Goal: Transaction & Acquisition: Register for event/course

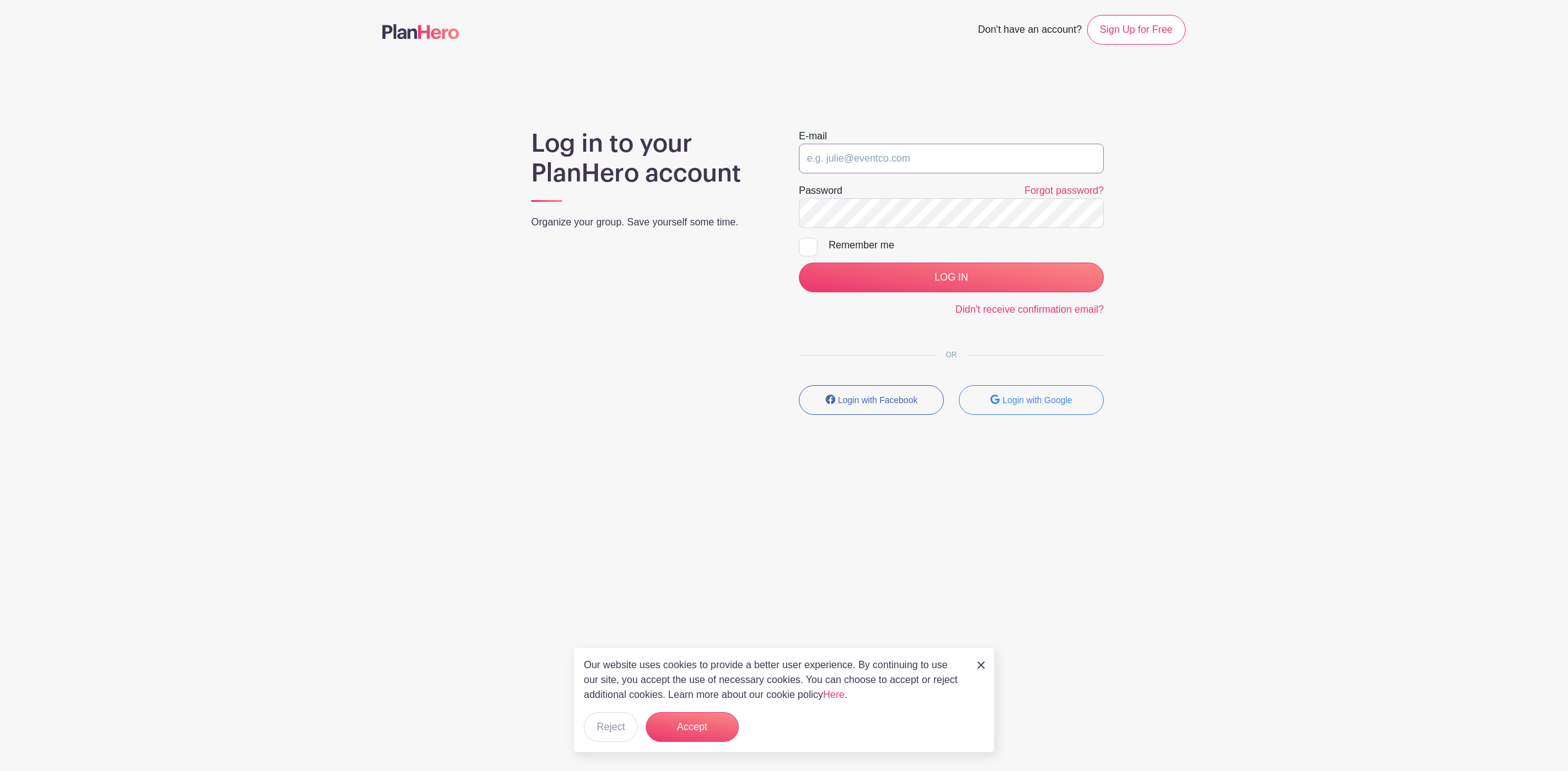
type input "karen.duell@sttelcom.com"
click at [979, 668] on img at bounding box center [981, 666] width 8 height 8
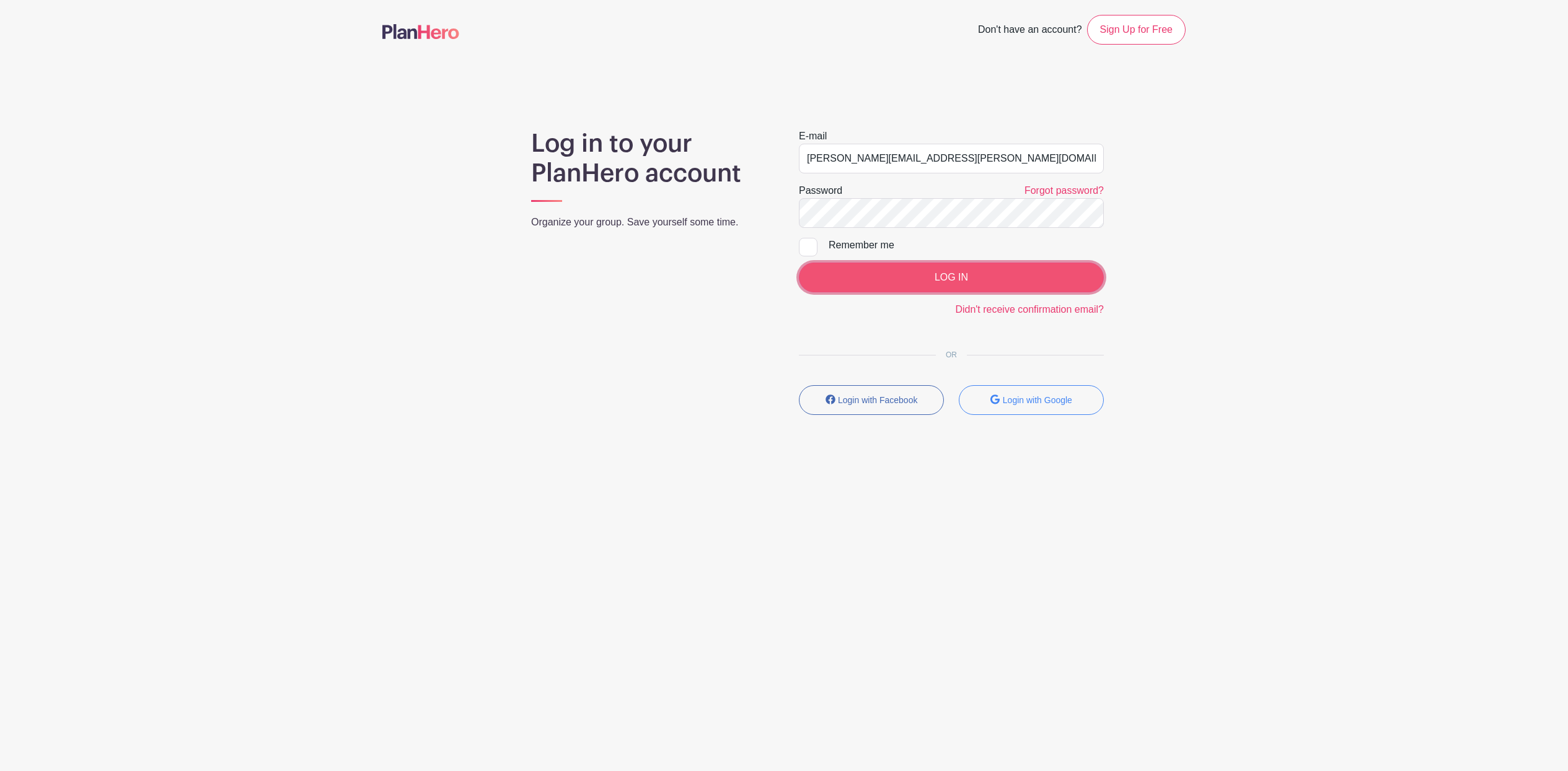
click at [882, 281] on input "LOG IN" at bounding box center [951, 277] width 305 height 30
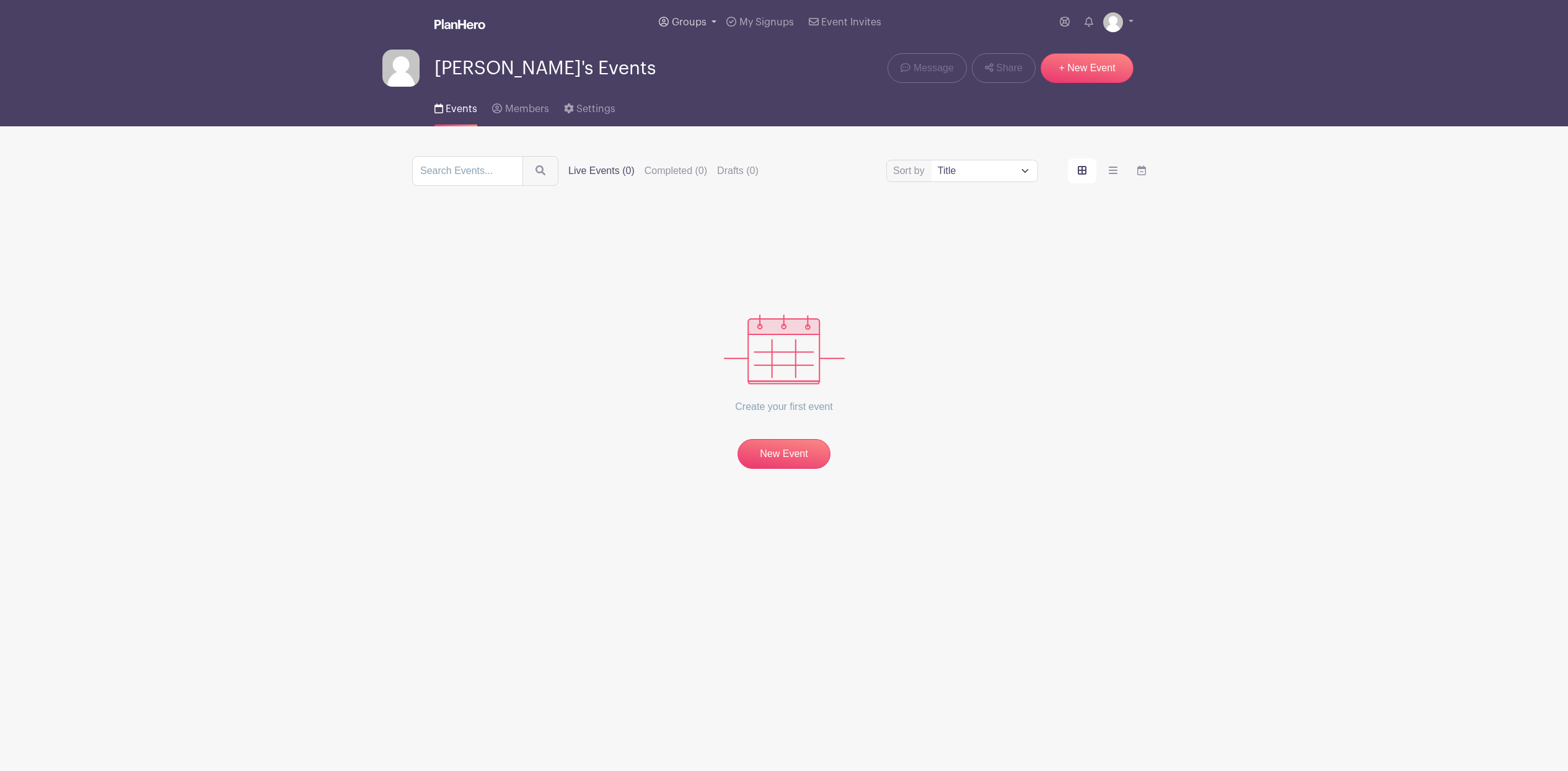
click at [702, 21] on span "Groups" at bounding box center [689, 22] width 35 height 10
click at [726, 113] on span "S&T Community Events" at bounding box center [736, 117] width 103 height 14
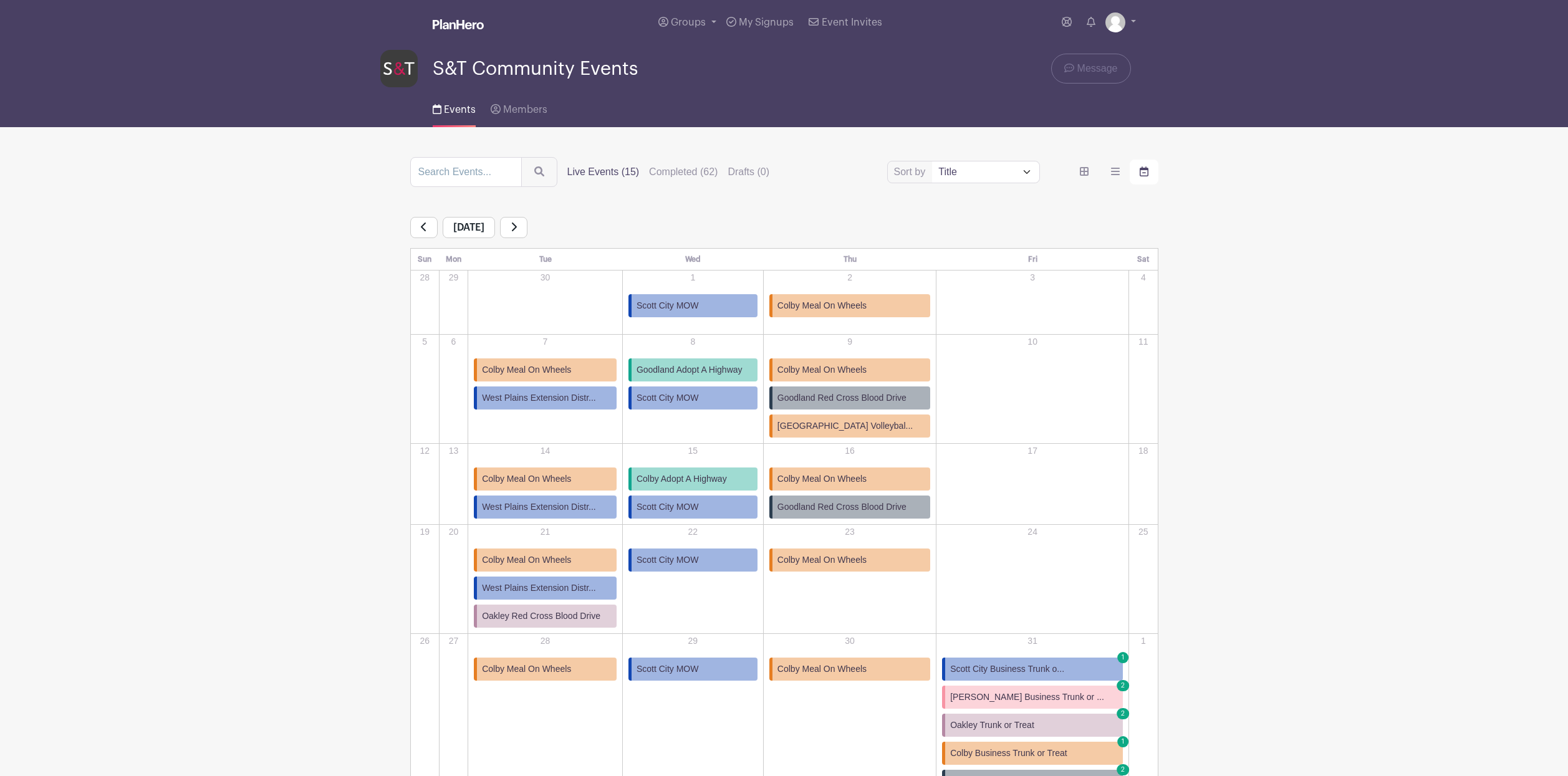
click at [694, 368] on span "Goodland Adopt A Highway" at bounding box center [690, 370] width 106 height 13
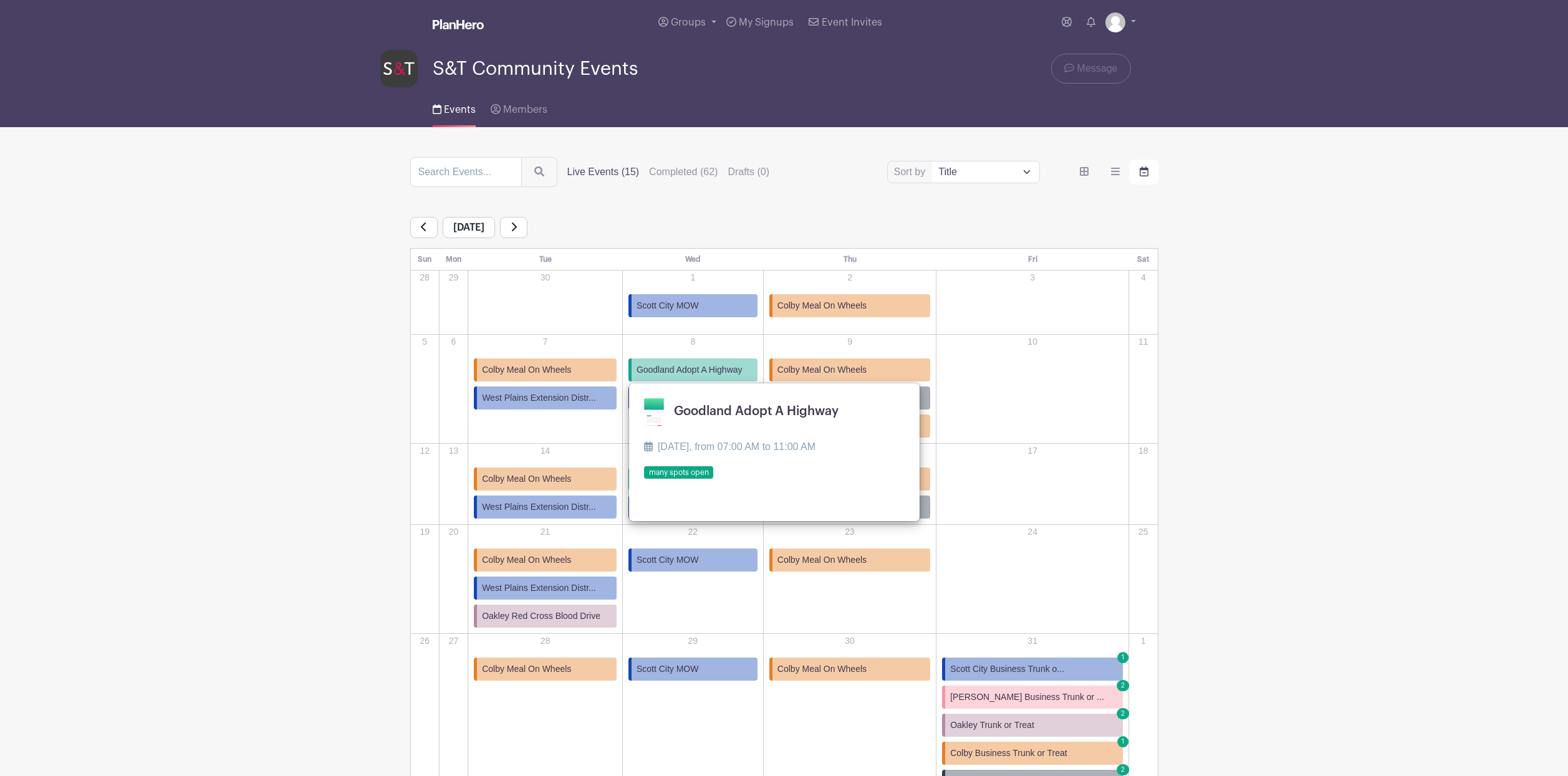
click at [644, 479] on link at bounding box center [644, 479] width 0 height 0
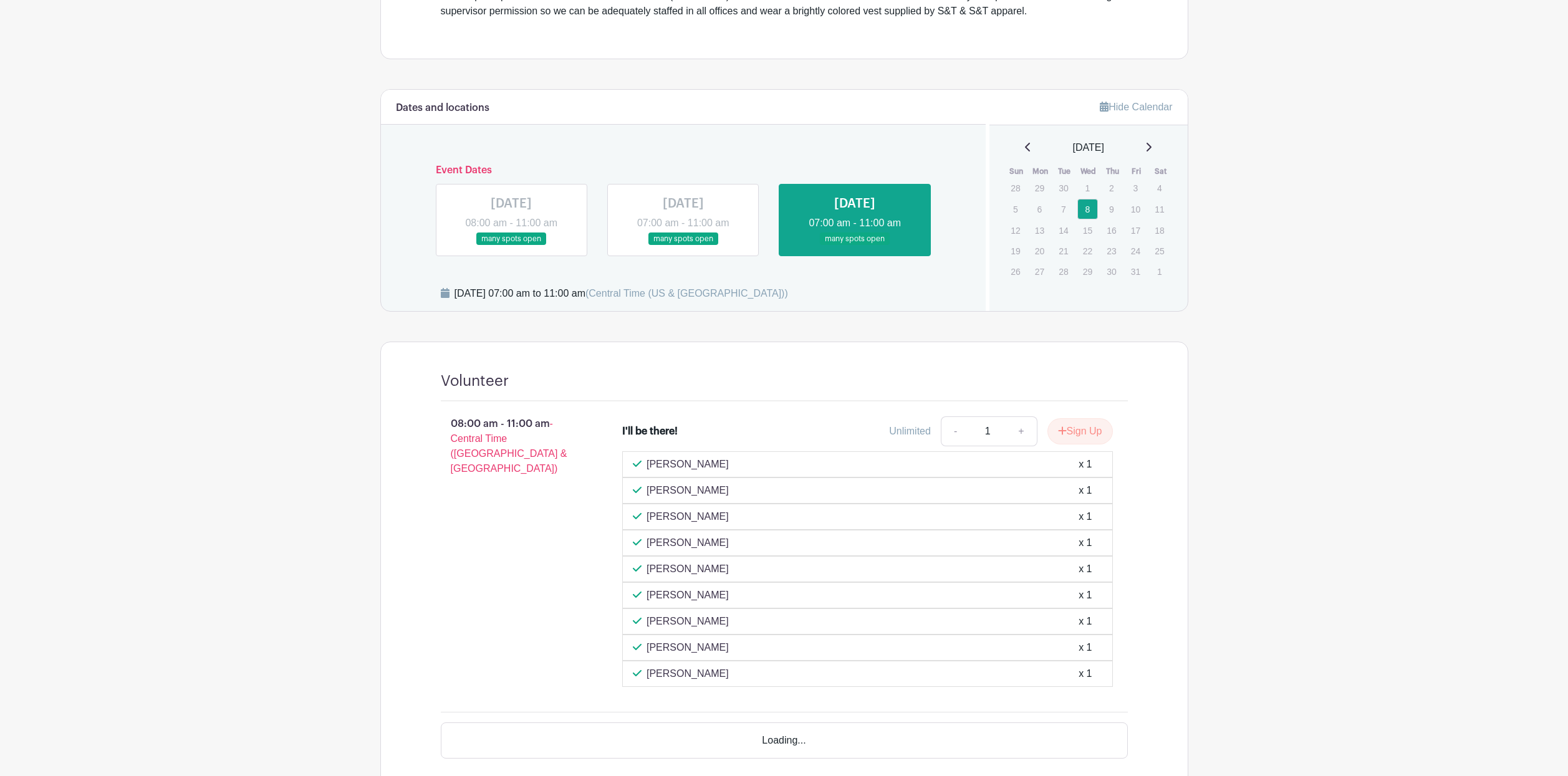
scroll to position [436, 0]
